Goal: Information Seeking & Learning: Learn about a topic

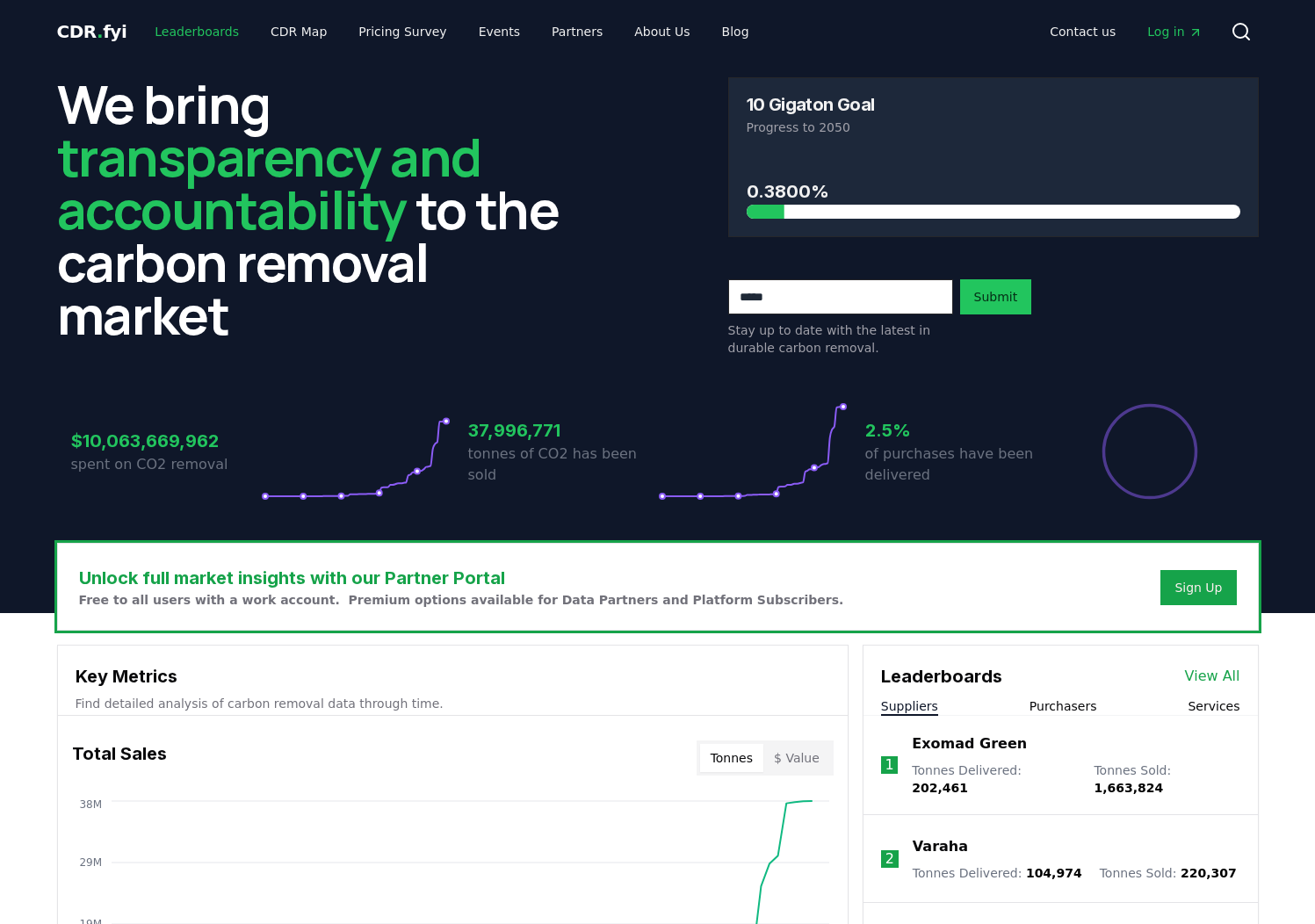
click at [184, 36] on link "Leaderboards" at bounding box center [196, 31] width 112 height 31
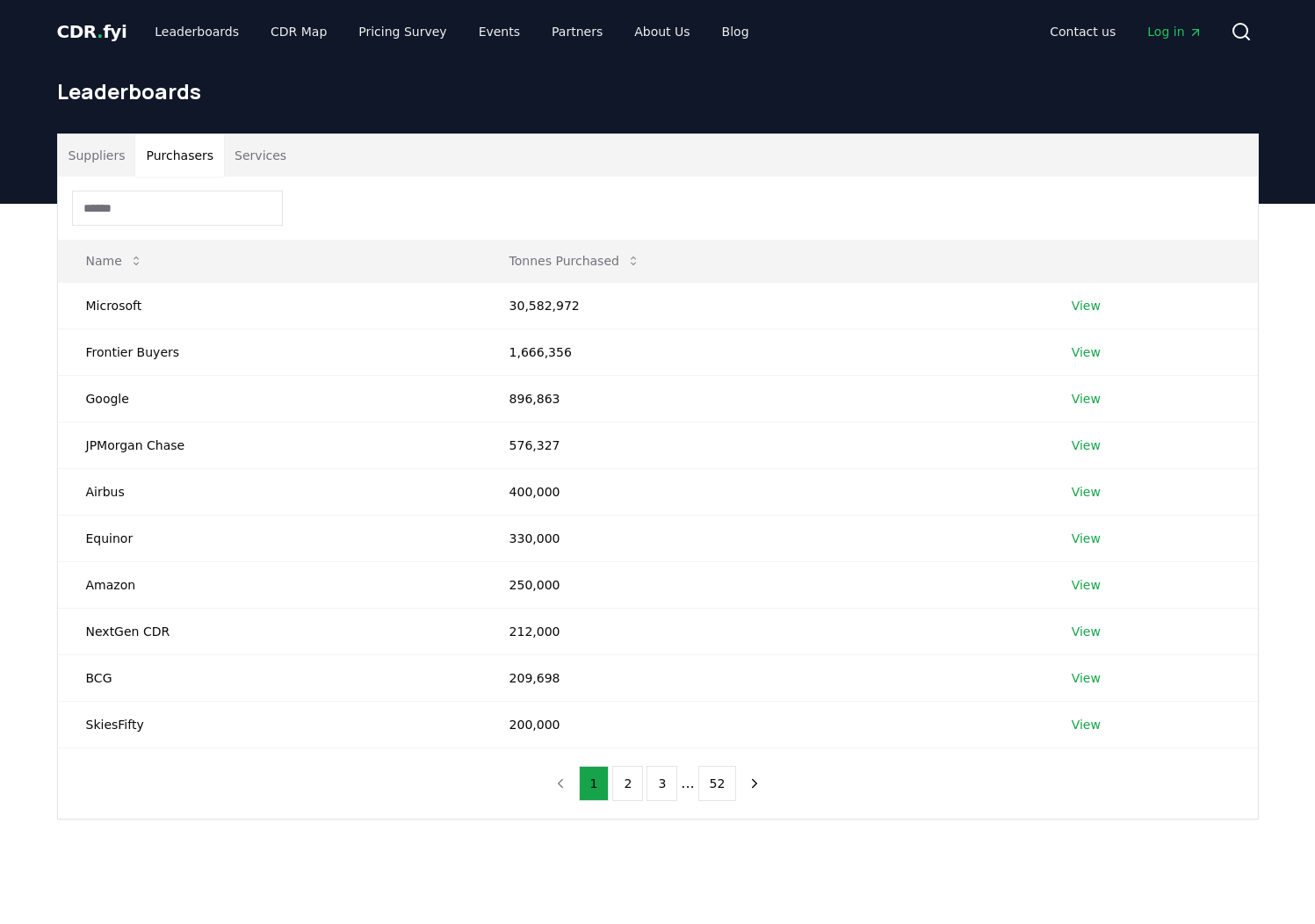
click at [192, 155] on button "Purchasers" at bounding box center [180, 156] width 89 height 43
click at [247, 158] on button "Services" at bounding box center [260, 156] width 73 height 43
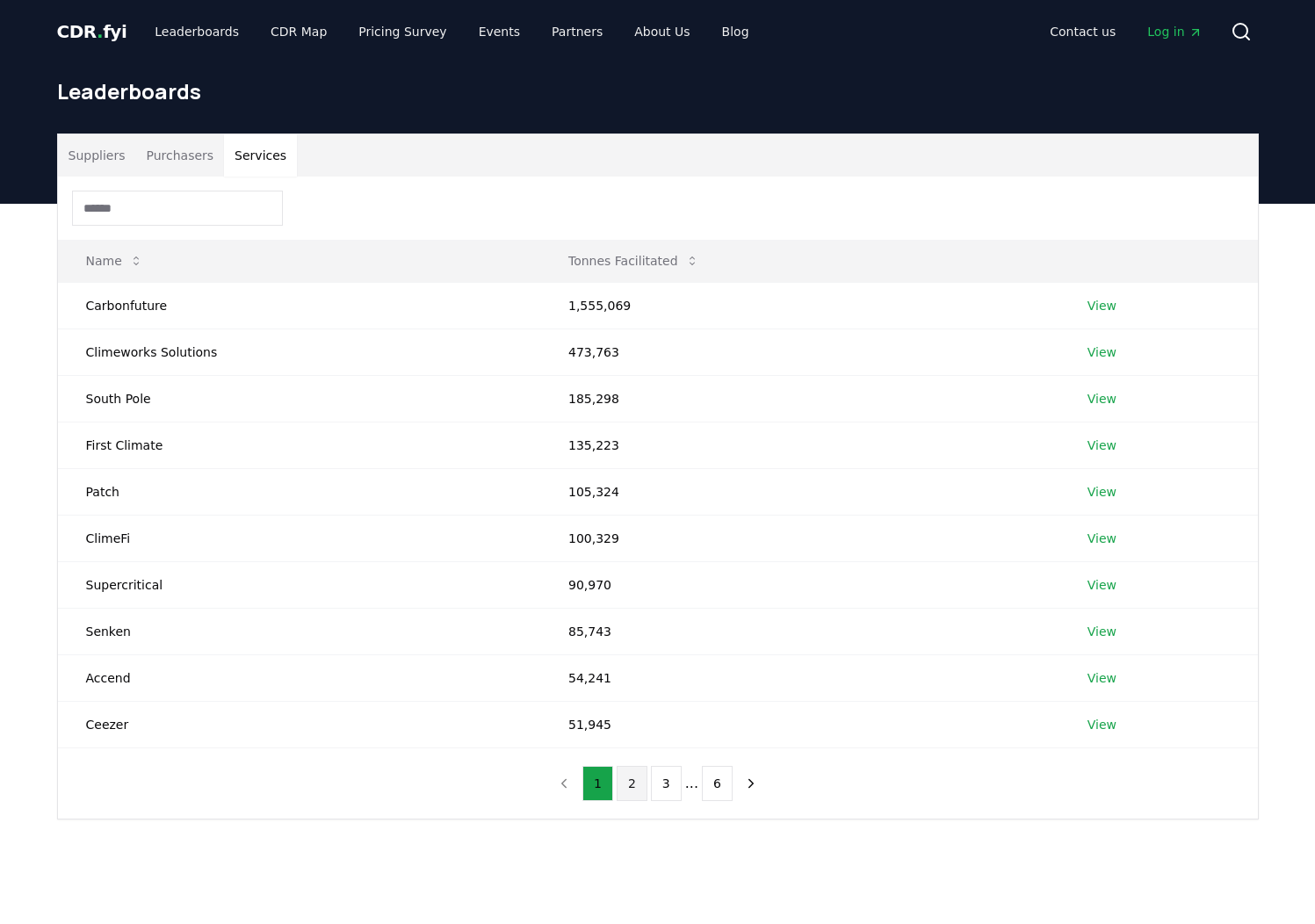
click at [632, 781] on button "2" at bounding box center [632, 783] width 31 height 35
click at [593, 800] on div "1 2 3 ... 6" at bounding box center [658, 783] width 252 height 70
click at [659, 789] on button "3" at bounding box center [666, 783] width 31 height 35
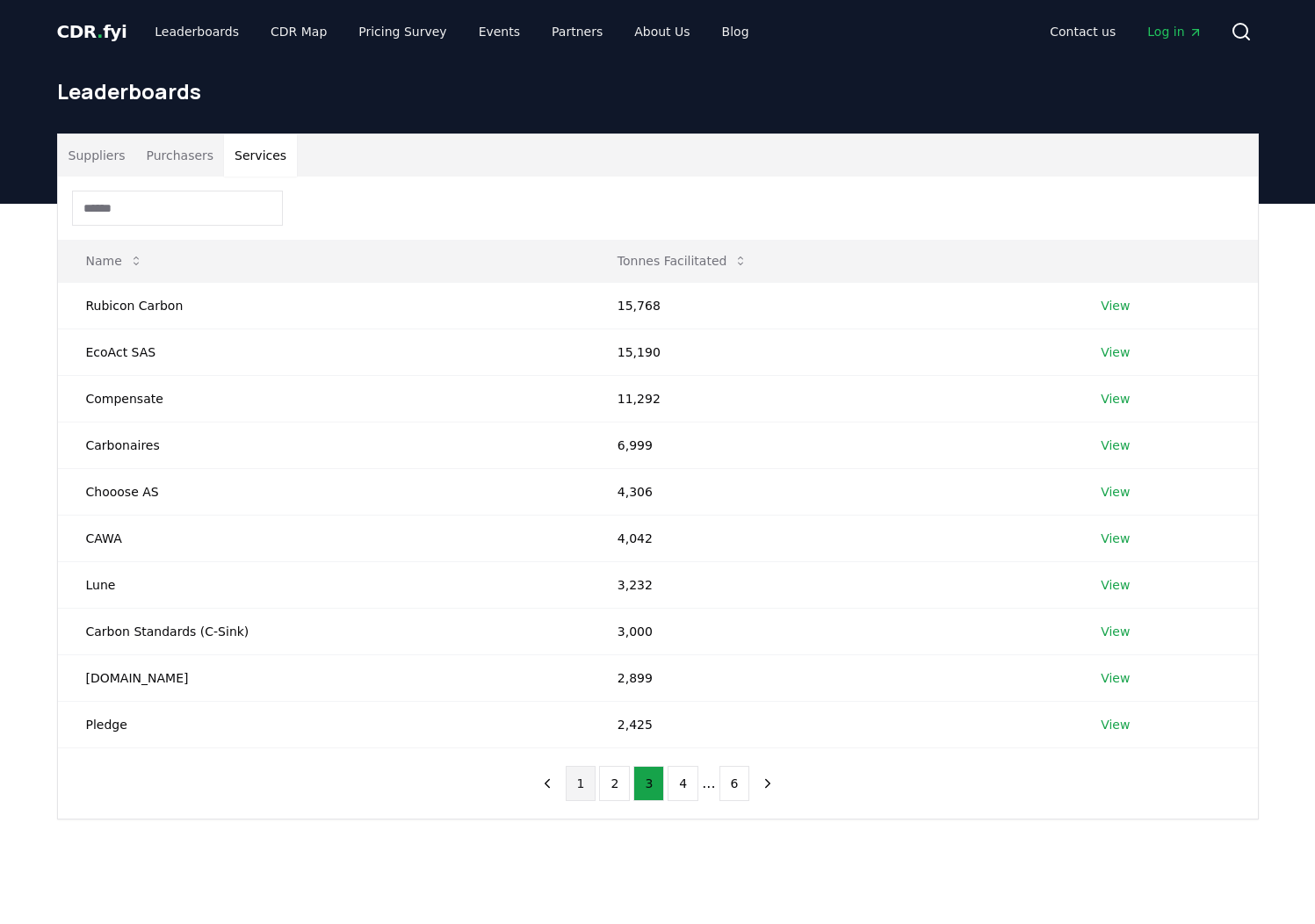
click at [589, 781] on button "1" at bounding box center [581, 783] width 31 height 35
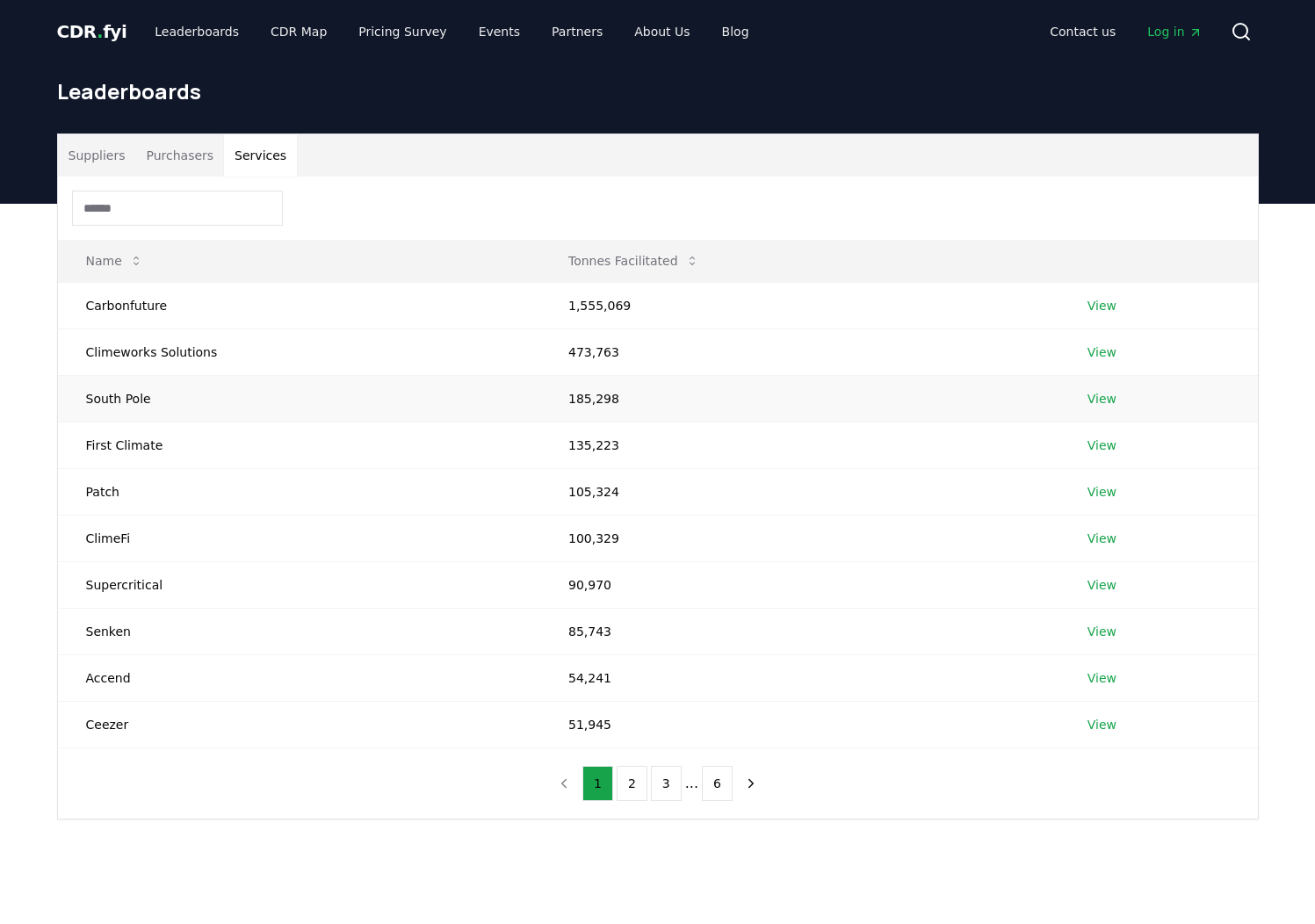
click at [1108, 398] on link "View" at bounding box center [1101, 398] width 29 height 18
click at [263, 156] on button "Services" at bounding box center [260, 156] width 73 height 43
click at [125, 349] on td "Climeworks Solutions" at bounding box center [299, 352] width 482 height 46
click at [499, 352] on td "Climeworks Solutions" at bounding box center [299, 352] width 482 height 46
click at [1114, 356] on td "View" at bounding box center [1158, 352] width 198 height 46
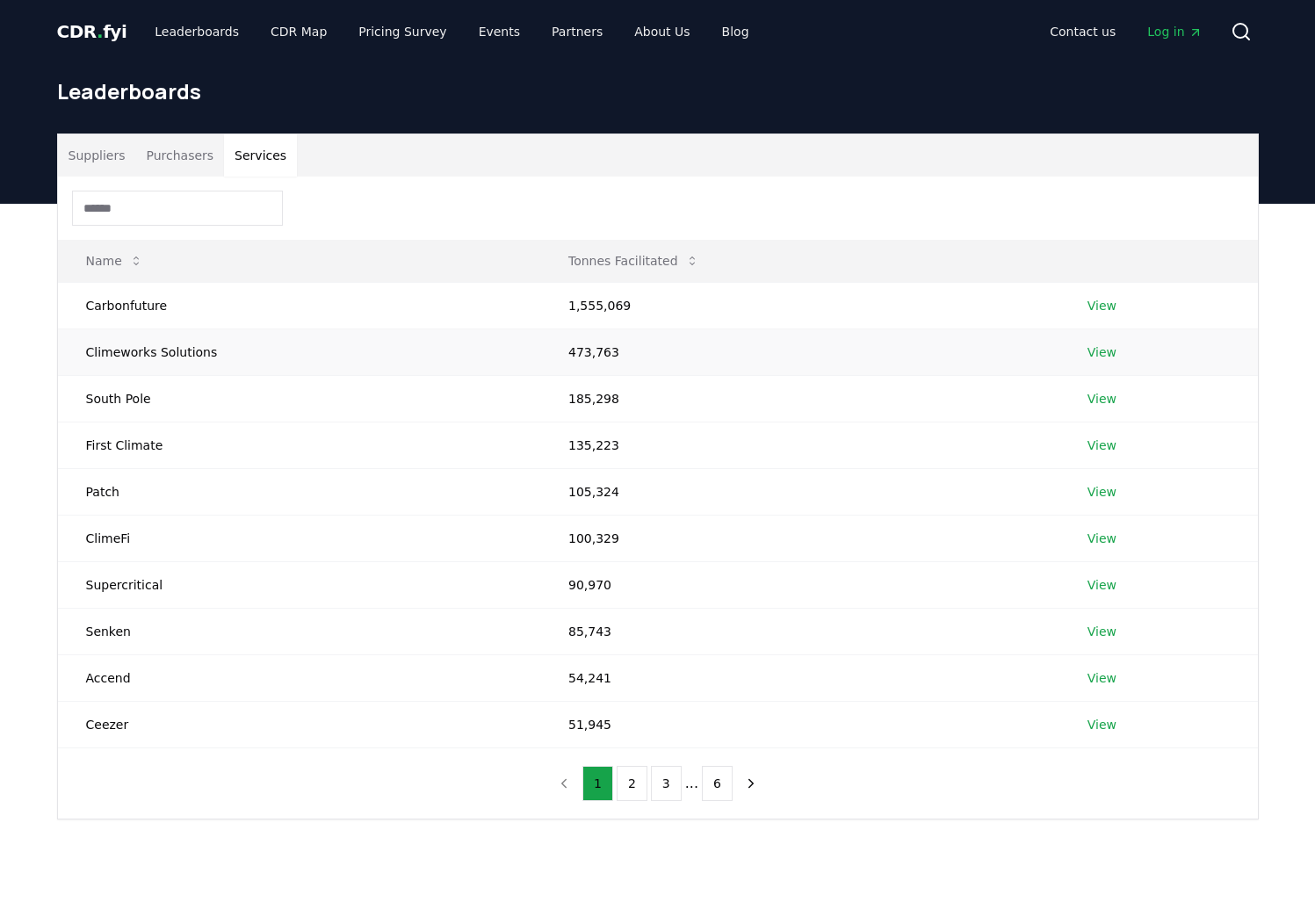
click at [1102, 356] on link "View" at bounding box center [1101, 352] width 29 height 18
